Goal: Information Seeking & Learning: Learn about a topic

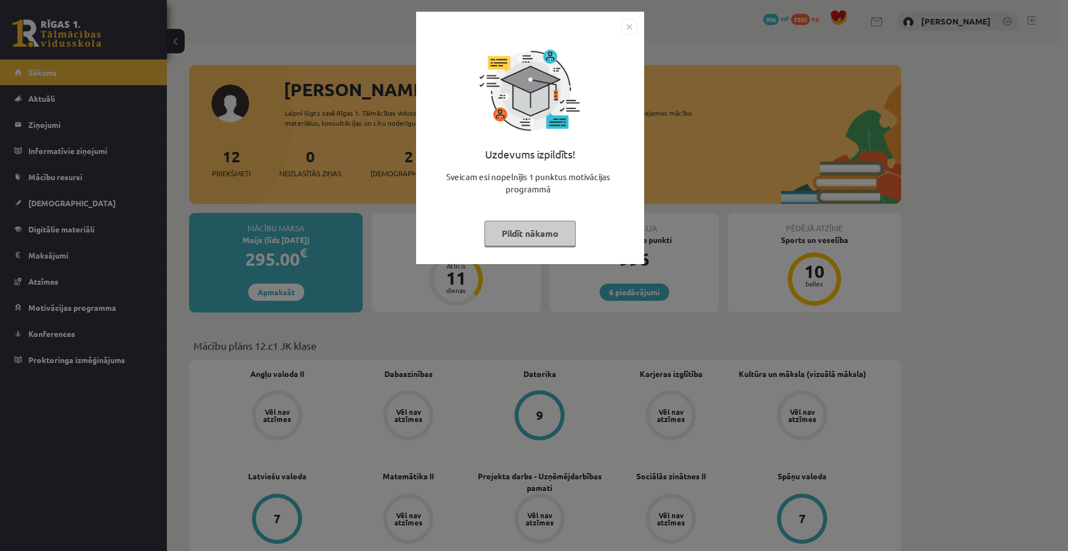
click at [527, 242] on button "Pildīt nākamo" at bounding box center [530, 234] width 91 height 26
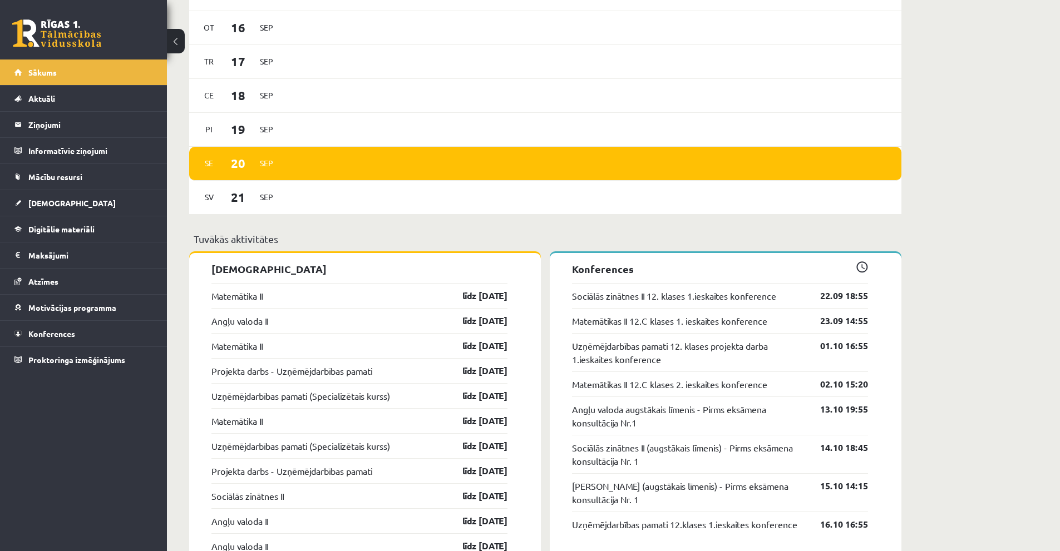
scroll to position [779, 0]
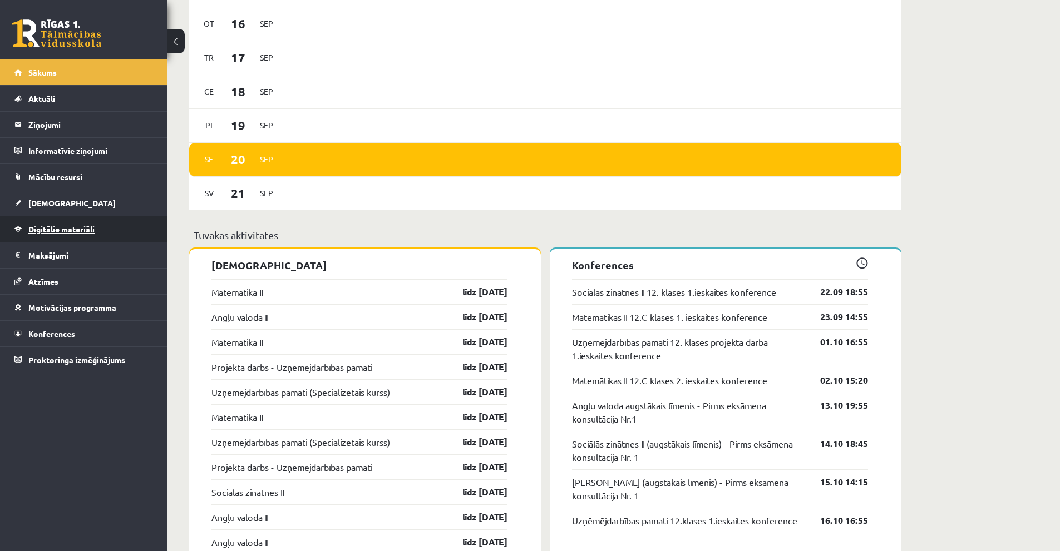
click at [60, 230] on span "Digitālie materiāli" at bounding box center [61, 229] width 66 height 10
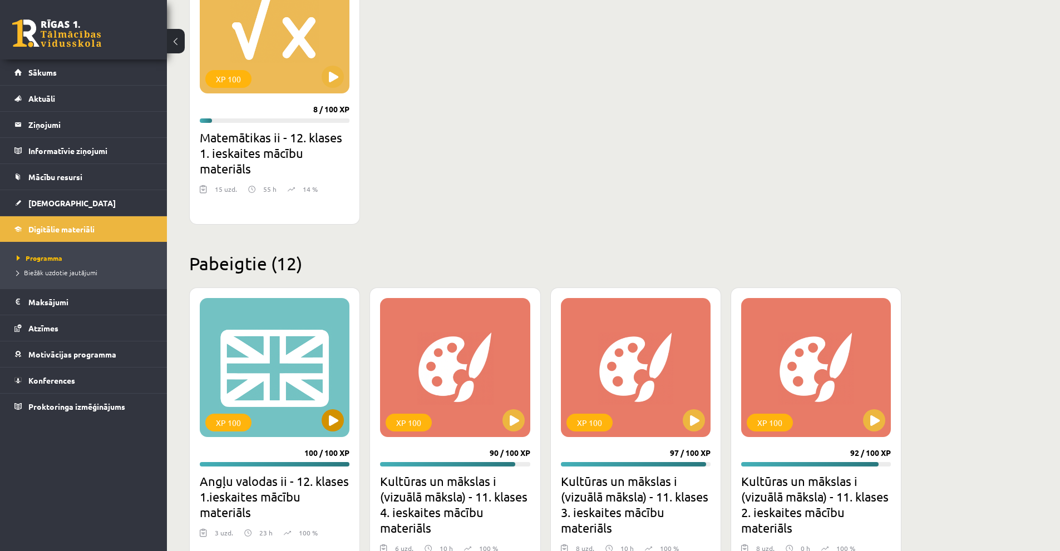
scroll to position [278, 0]
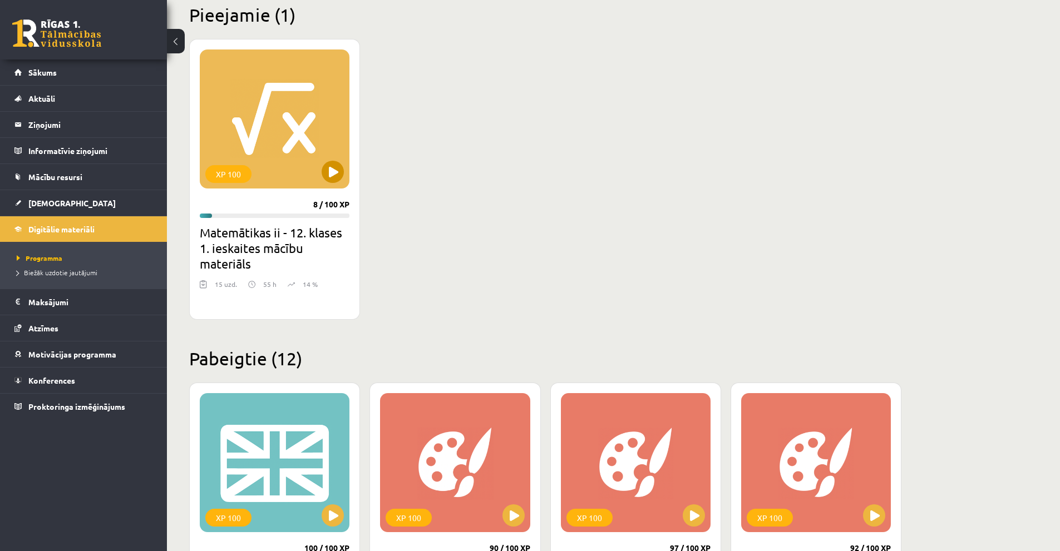
click at [287, 146] on div "XP 100" at bounding box center [275, 119] width 150 height 139
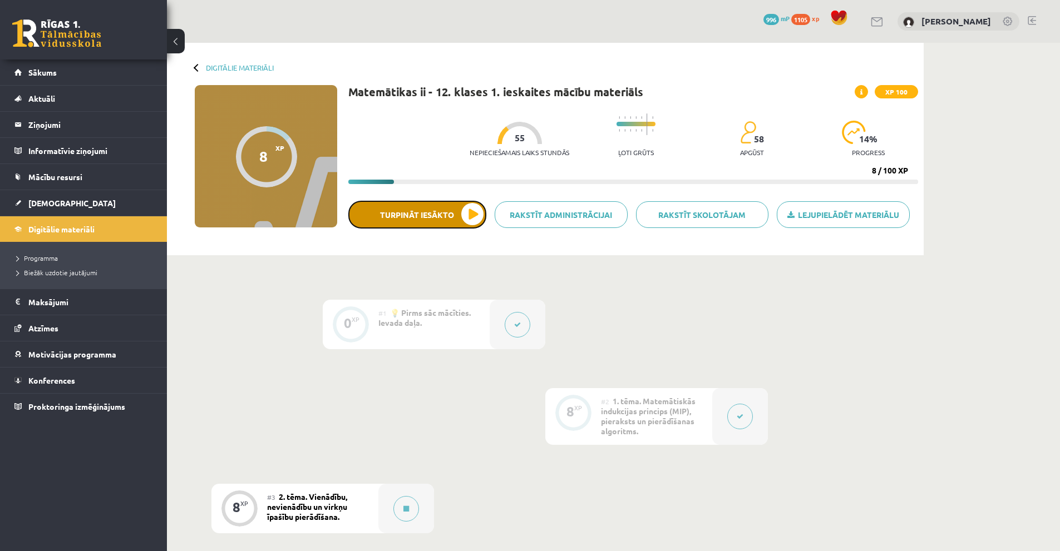
click at [477, 210] on button "Turpināt iesākto" at bounding box center [417, 215] width 138 height 28
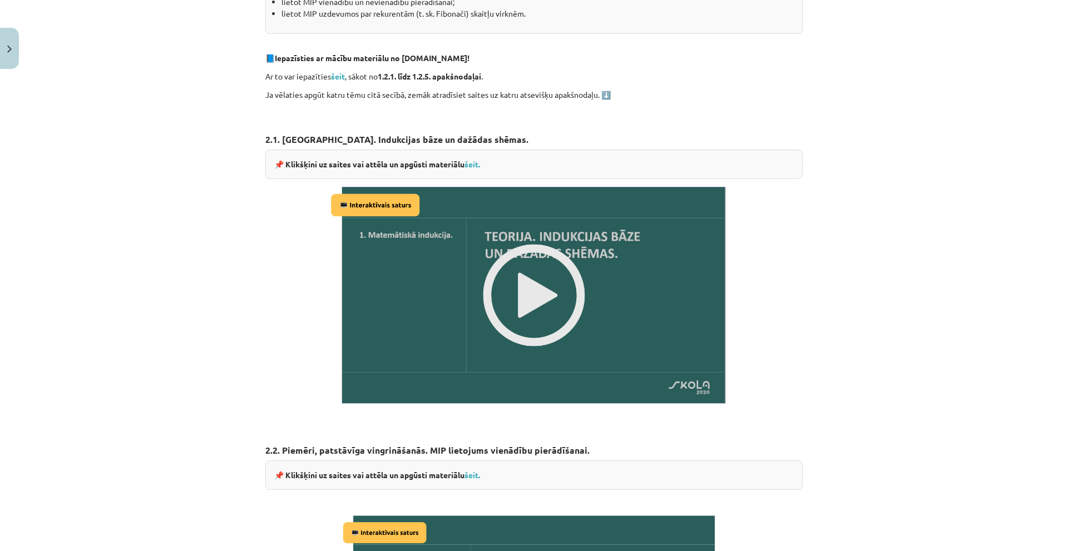
scroll to position [334, 0]
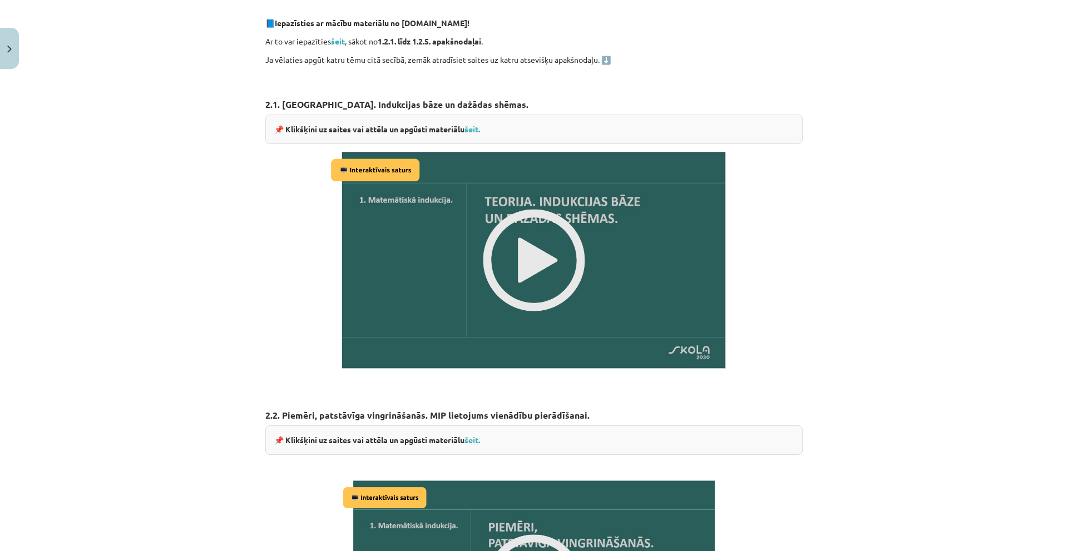
click at [534, 259] on img at bounding box center [534, 260] width 413 height 233
